Goal: Task Accomplishment & Management: Manage account settings

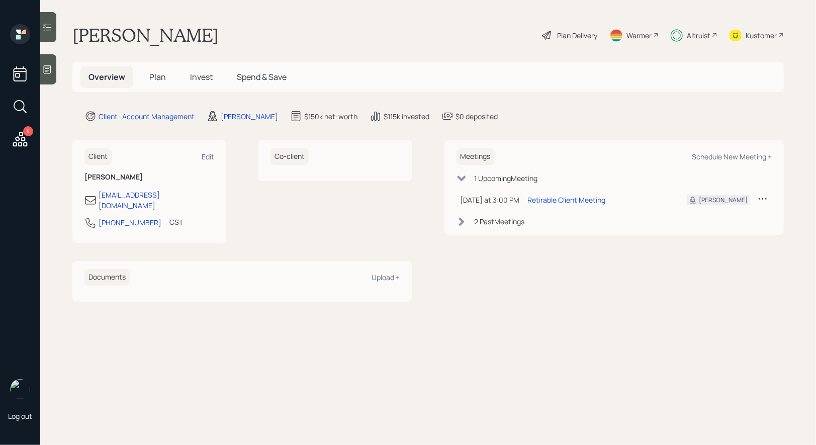
click at [156, 79] on span "Plan" at bounding box center [157, 76] width 17 height 11
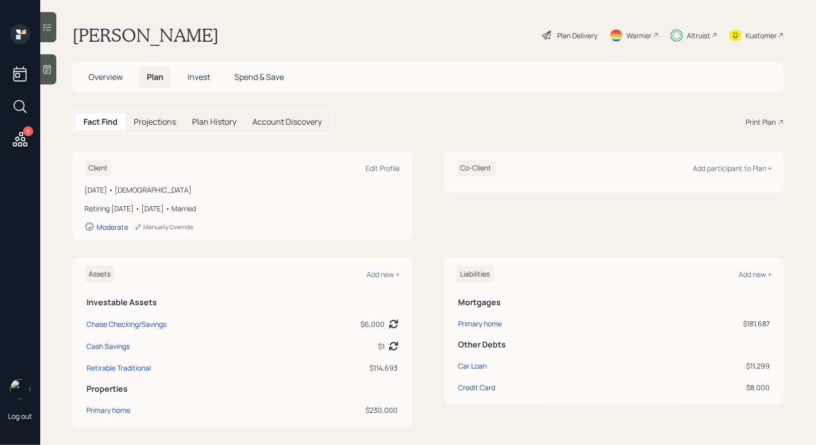
click at [199, 78] on span "Invest" at bounding box center [198, 76] width 23 height 11
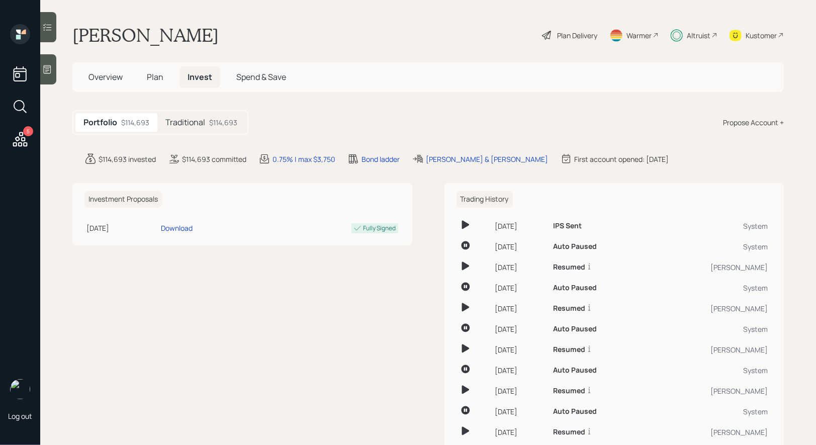
click at [199, 120] on h5 "Traditional" at bounding box center [185, 123] width 40 height 10
